Goal: Find specific page/section: Find specific page/section

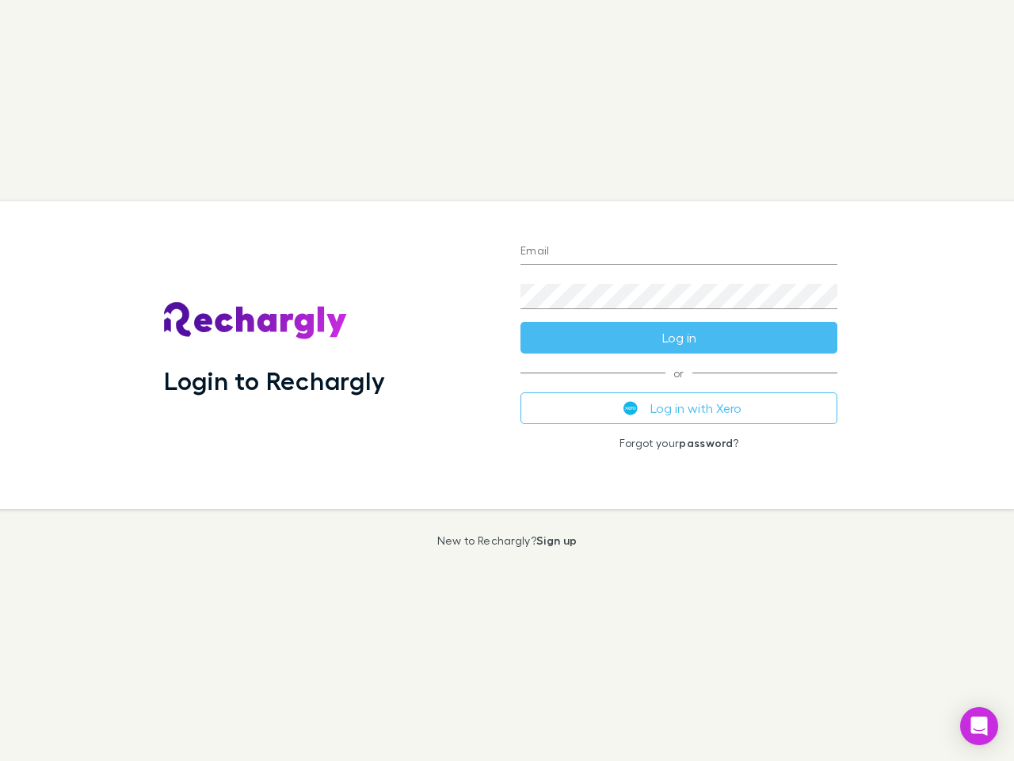
click at [507, 380] on div "Login to Rechargly" at bounding box center [329, 354] width 357 height 307
click at [679, 252] on input "Email" at bounding box center [679, 251] width 317 height 25
click at [679, 338] on button "Log in" at bounding box center [679, 338] width 317 height 32
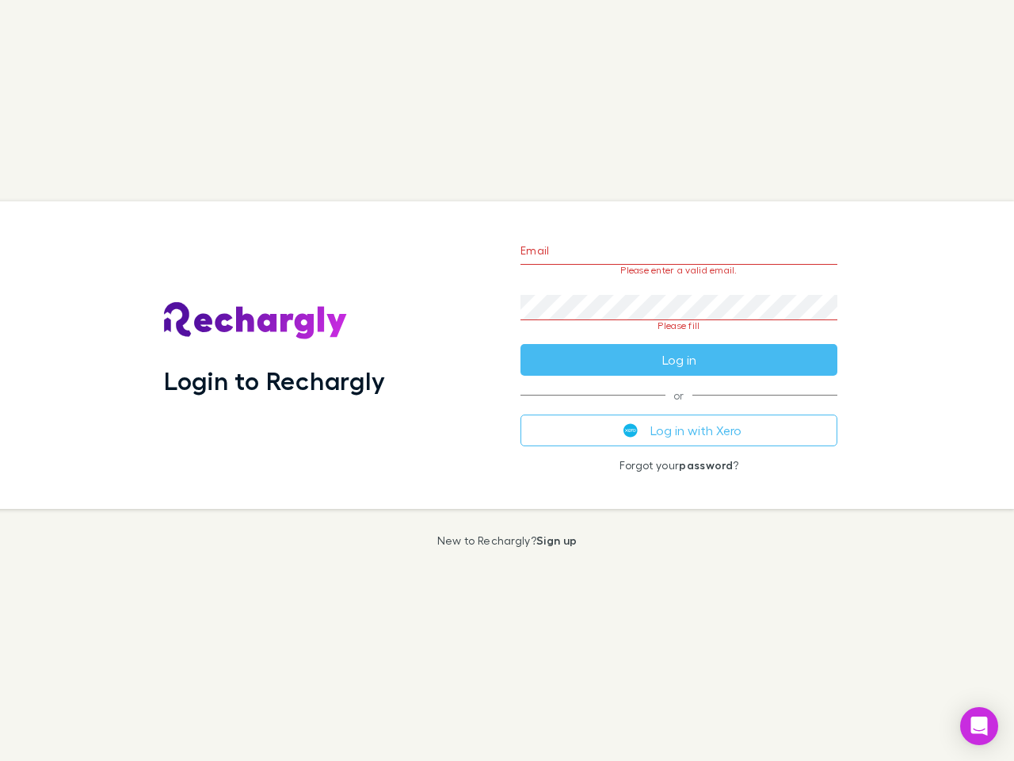
click at [679, 408] on div "Email Please enter a valid email. Password Please fill Log in or Log in with Xe…" at bounding box center [679, 354] width 342 height 307
click at [979, 726] on icon "Open Intercom Messenger" at bounding box center [979, 725] width 17 height 19
